Goal: Information Seeking & Learning: Learn about a topic

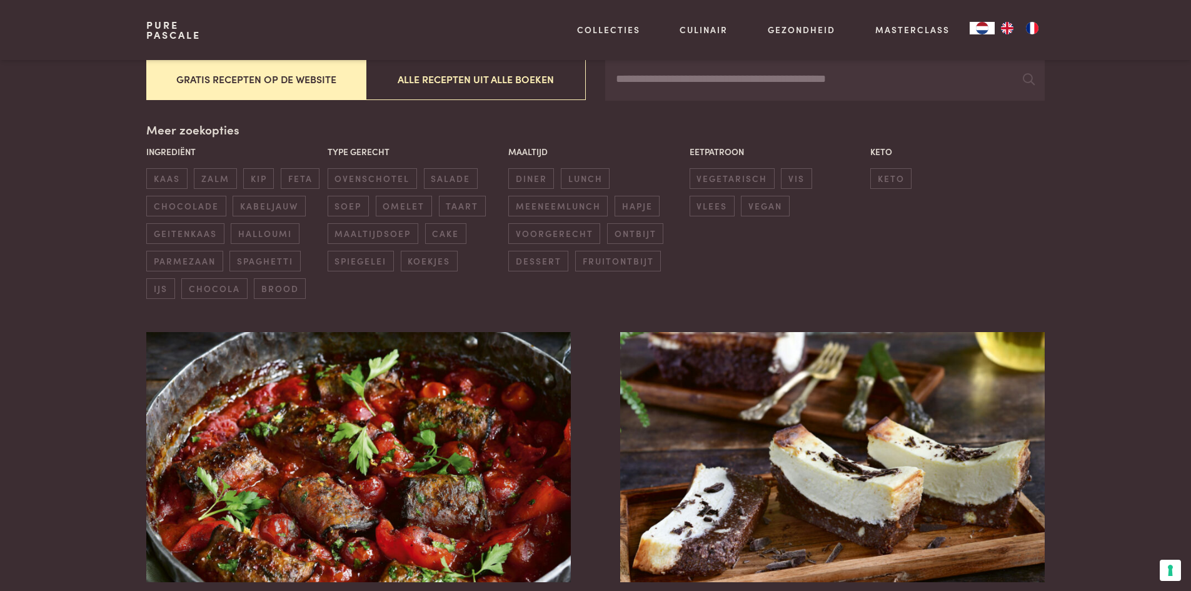
scroll to position [500, 0]
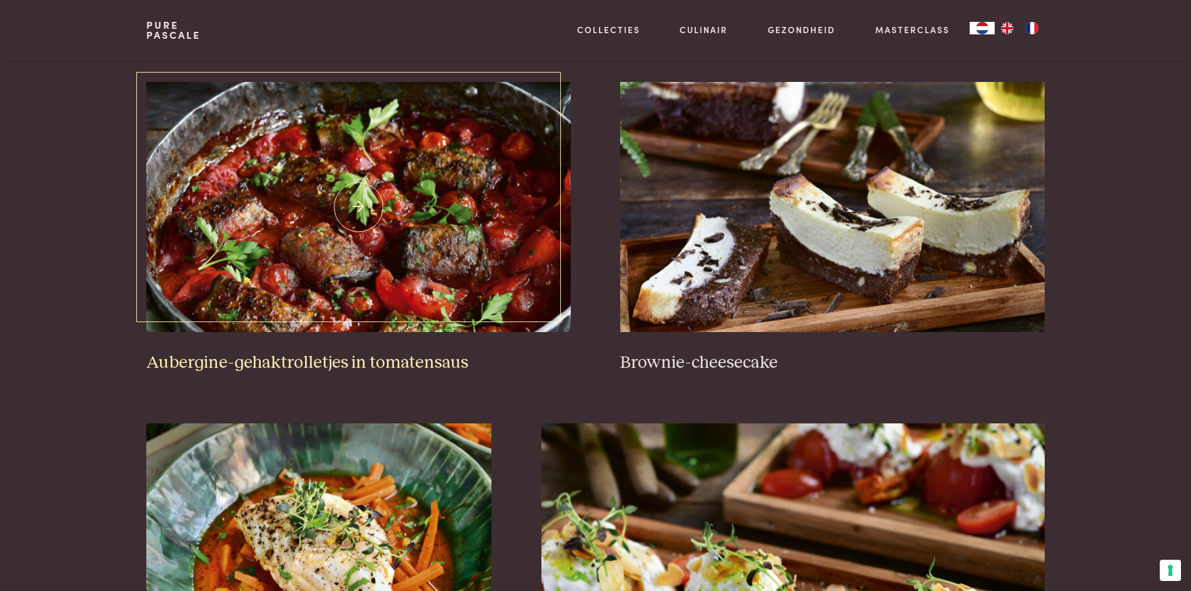
click at [226, 363] on h3 "Aubergine-gehaktrolletjes in tomatensaus" at bounding box center [358, 363] width 424 height 22
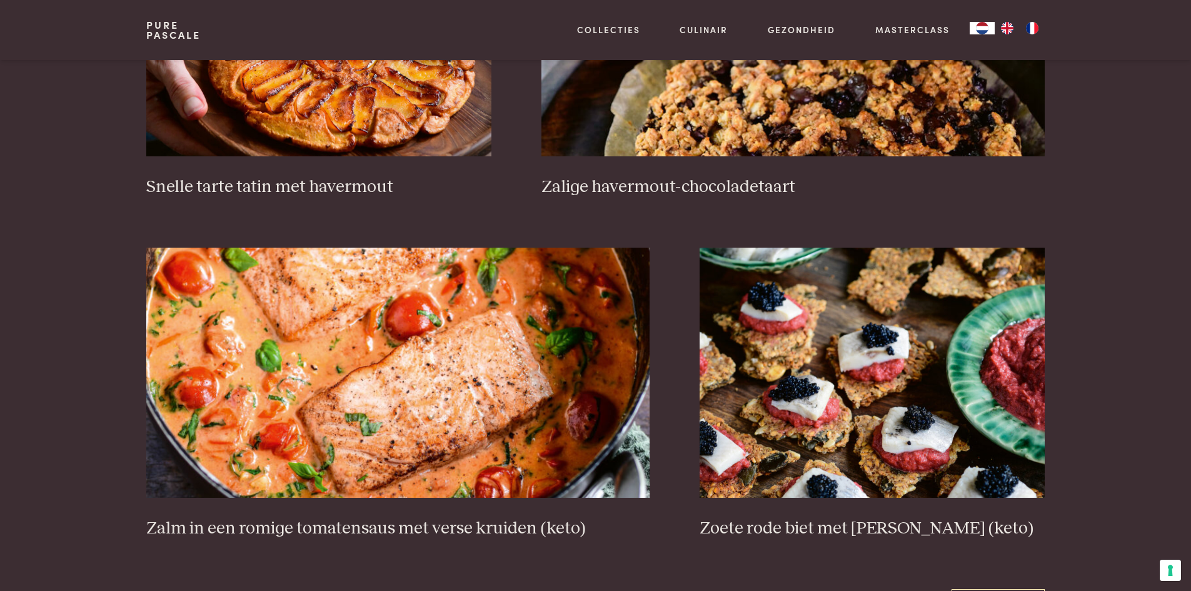
scroll to position [2125, 0]
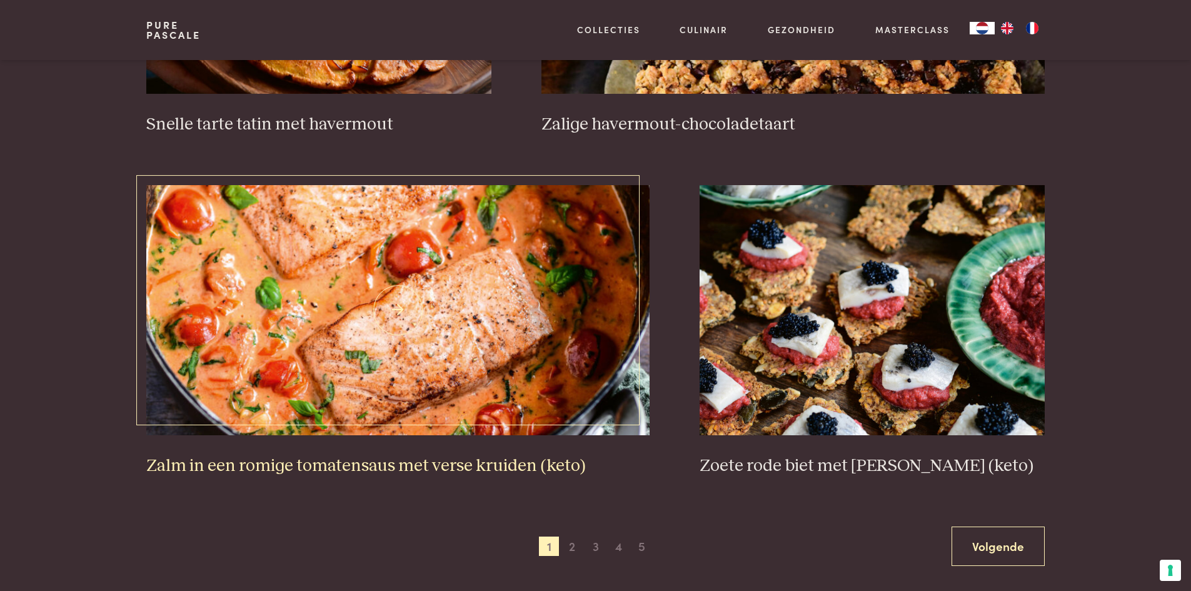
click at [263, 336] on img at bounding box center [397, 310] width 503 height 250
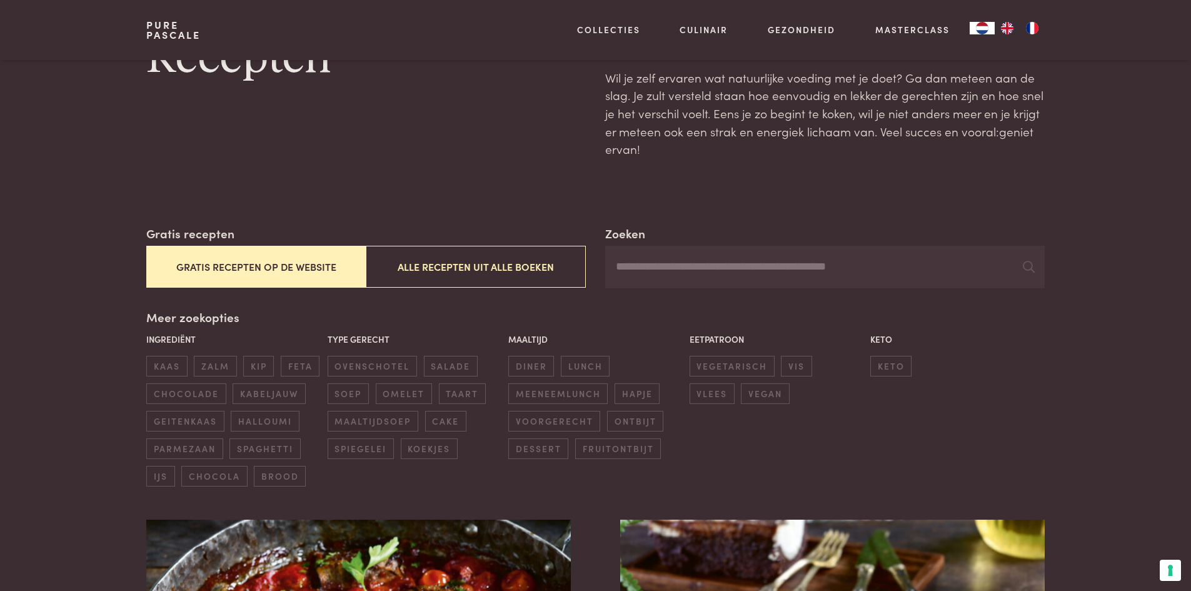
scroll to position [0, 0]
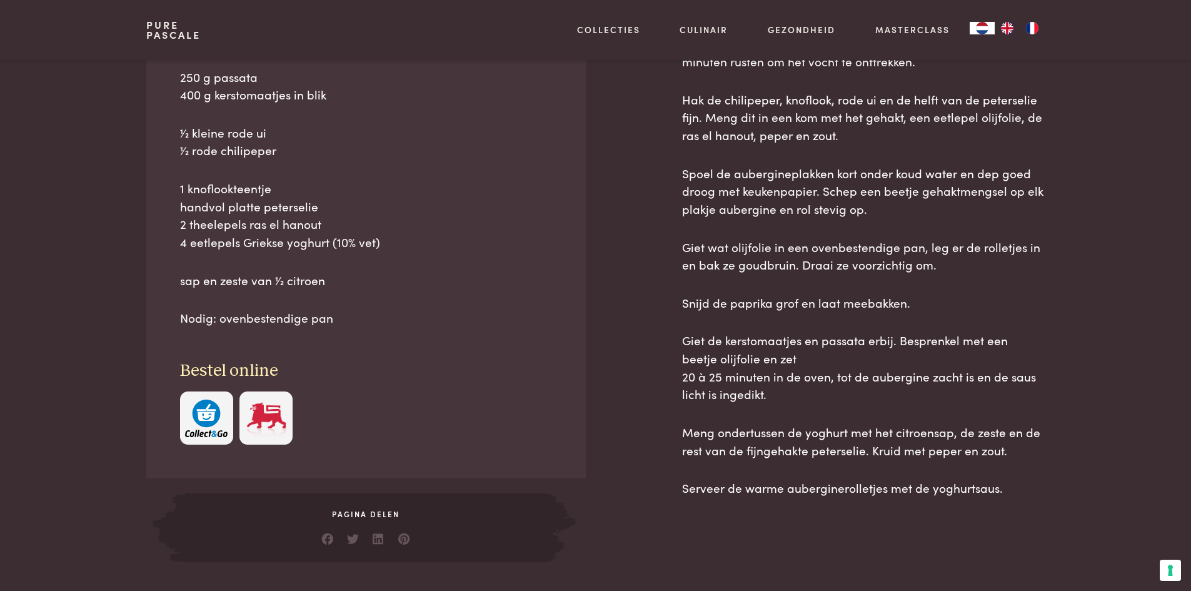
scroll to position [437, 0]
